Goal: Information Seeking & Learning: Understand process/instructions

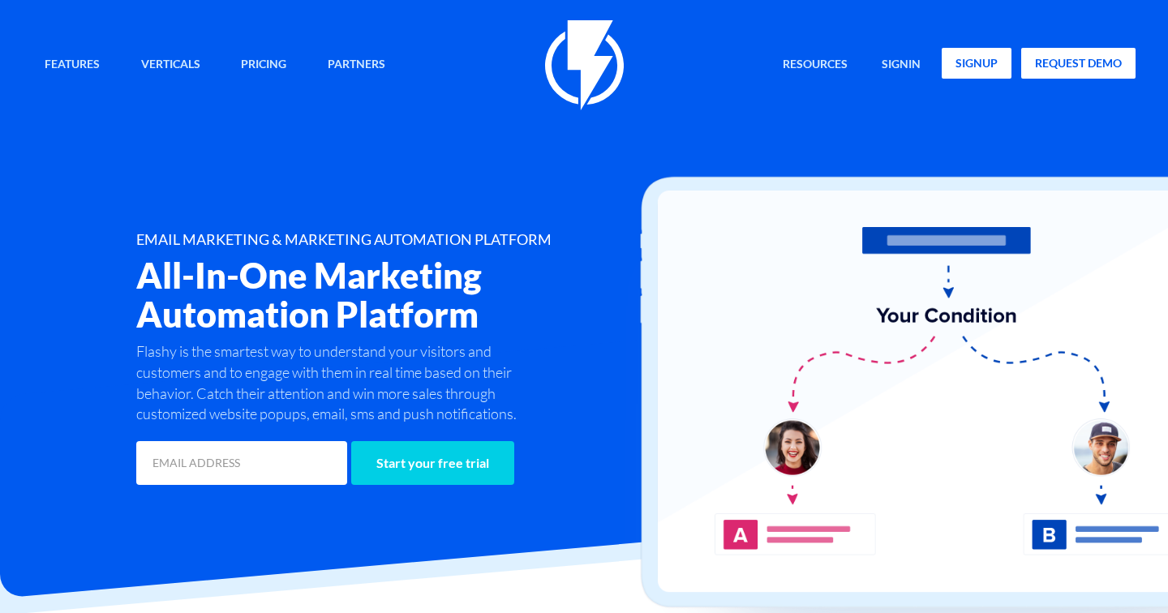
click at [970, 48] on link "signup" at bounding box center [977, 63] width 70 height 31
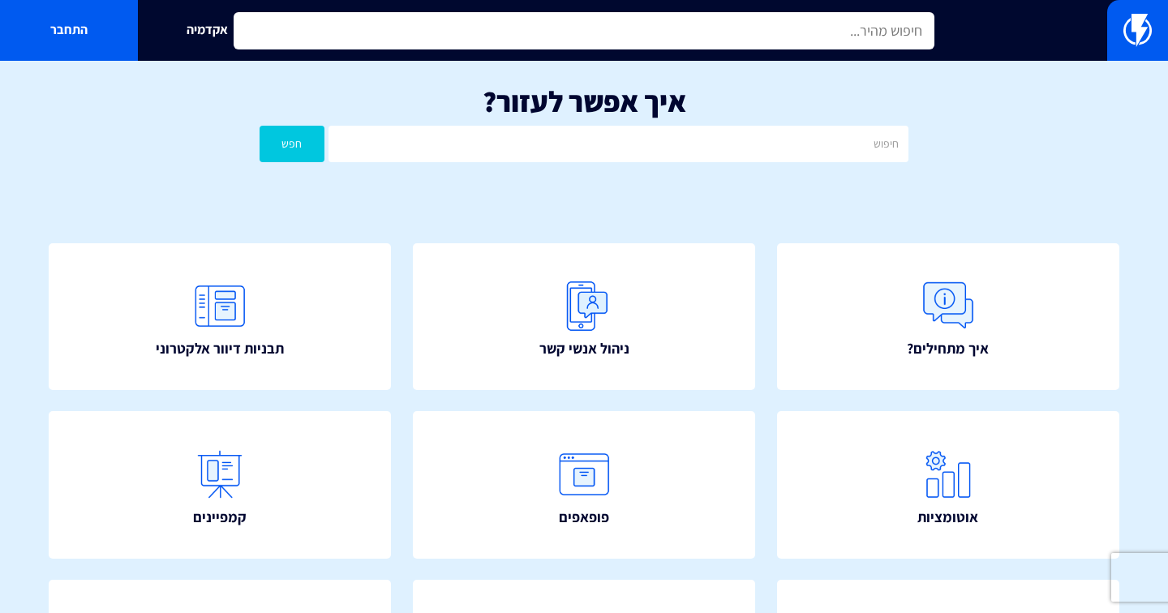
click at [556, 26] on input "text" at bounding box center [584, 30] width 701 height 37
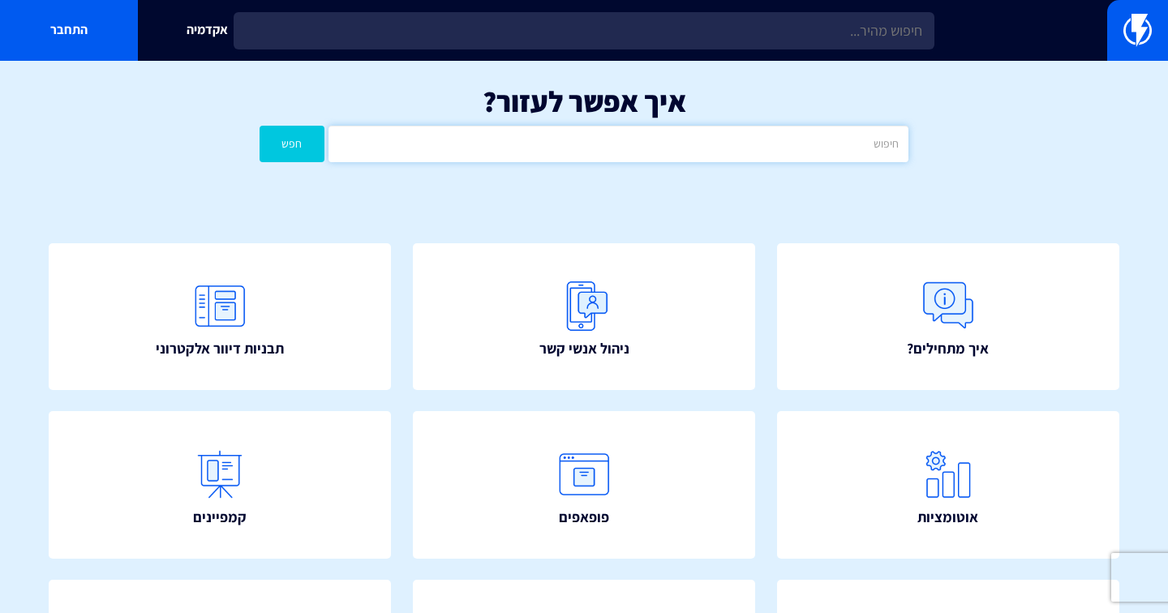
click at [569, 128] on input "text" at bounding box center [619, 144] width 580 height 37
type input "s"
type input "דומיין"
click at [270, 142] on button "חפש" at bounding box center [292, 144] width 65 height 37
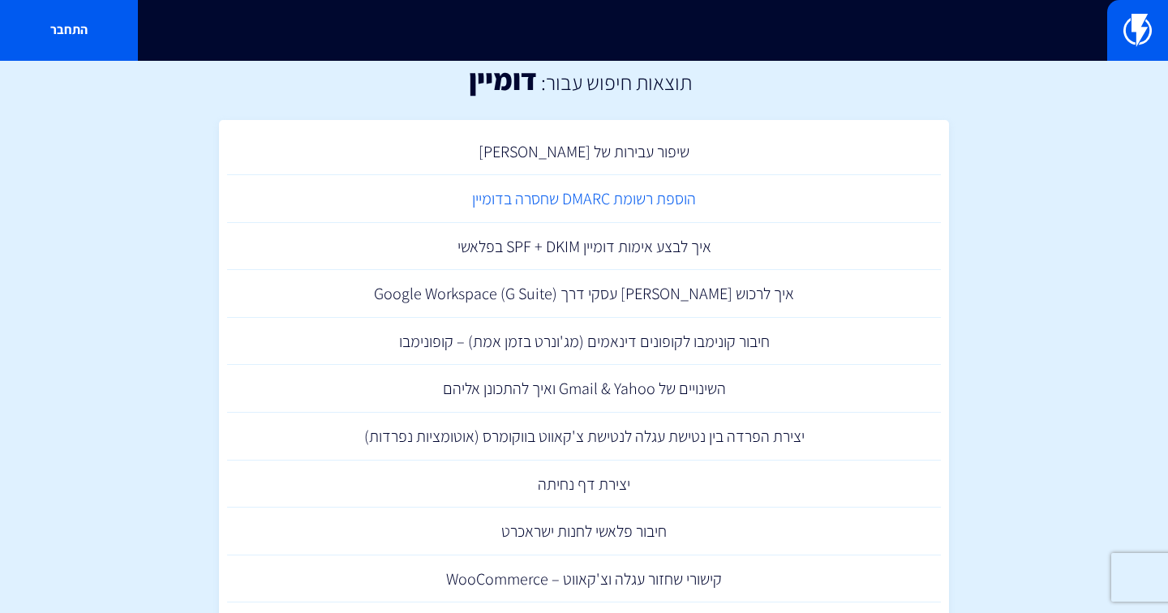
scroll to position [29, 0]
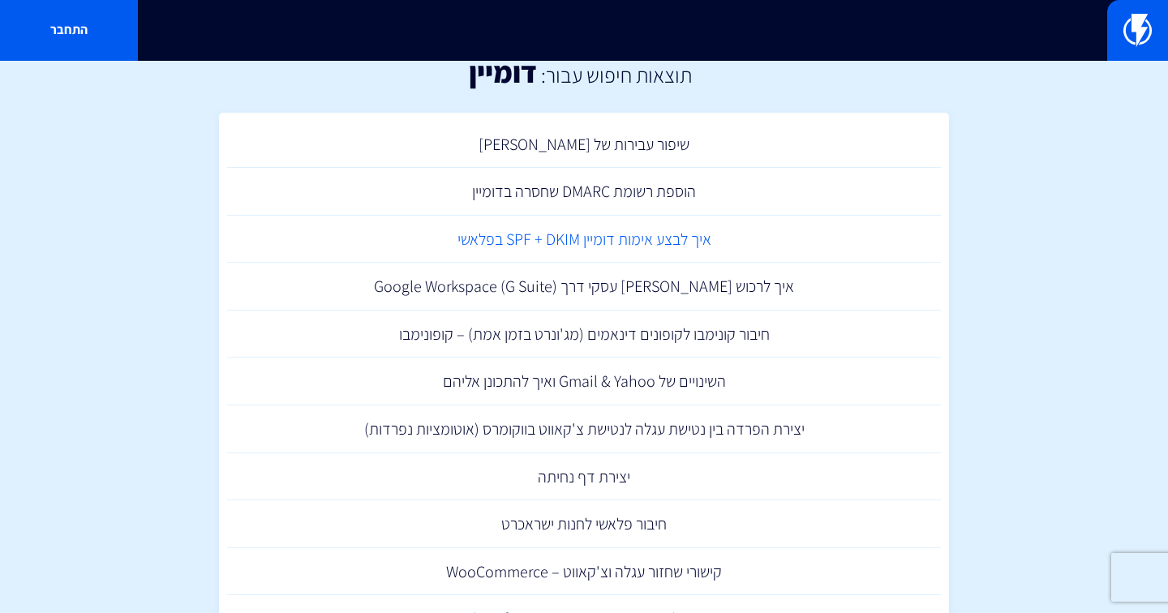
click at [590, 238] on link "איך לבצע אימות דומיין SPF + DKIM בפלאשי" at bounding box center [584, 240] width 714 height 48
